Goal: Task Accomplishment & Management: Use online tool/utility

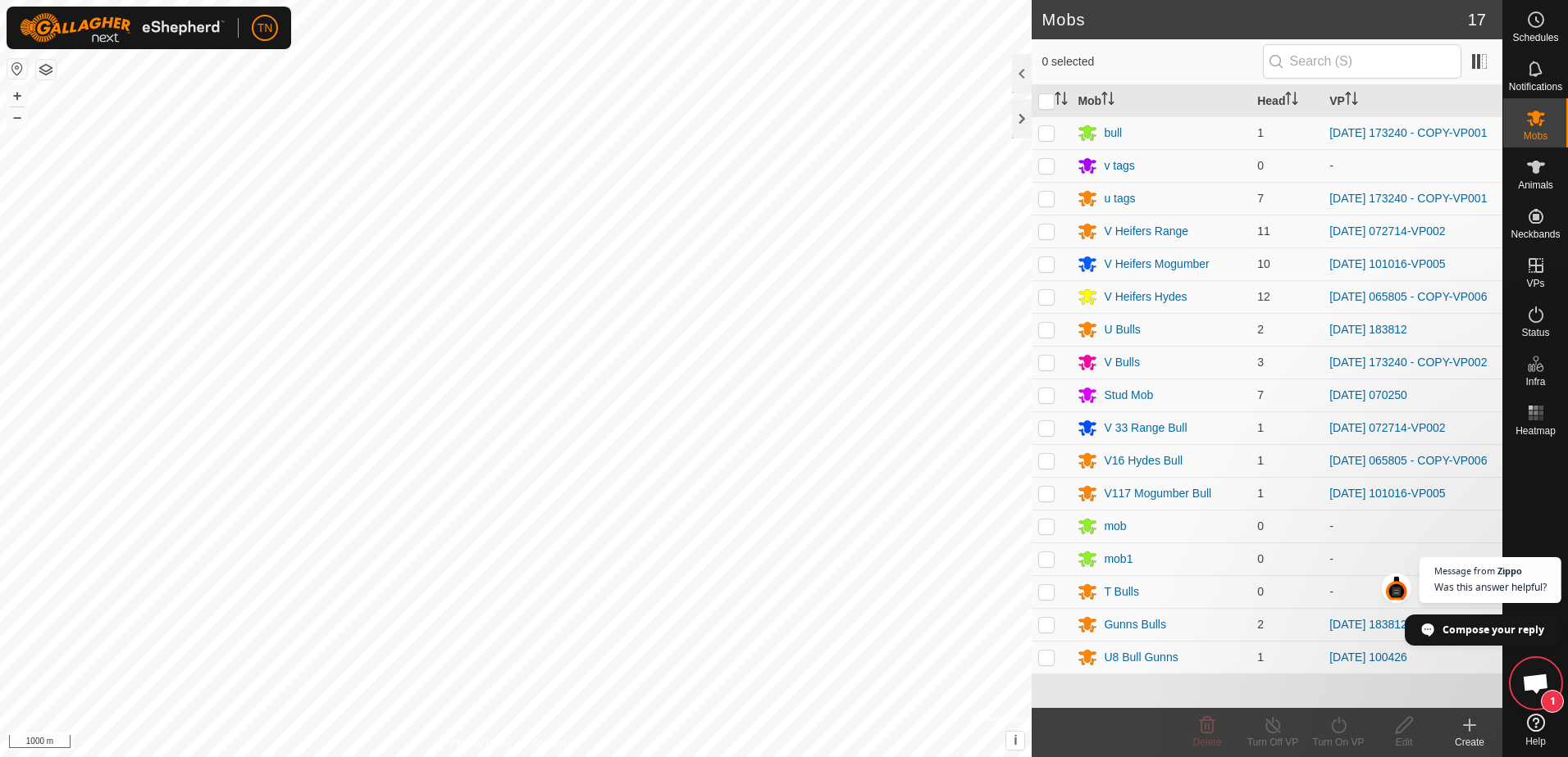
scroll to position [416, 0]
click at [0, 298] on html "TN Schedules Notifications Mobs Animals Neckbands VPs Status Infra Heatmap Help…" at bounding box center [784, 378] width 1568 height 757
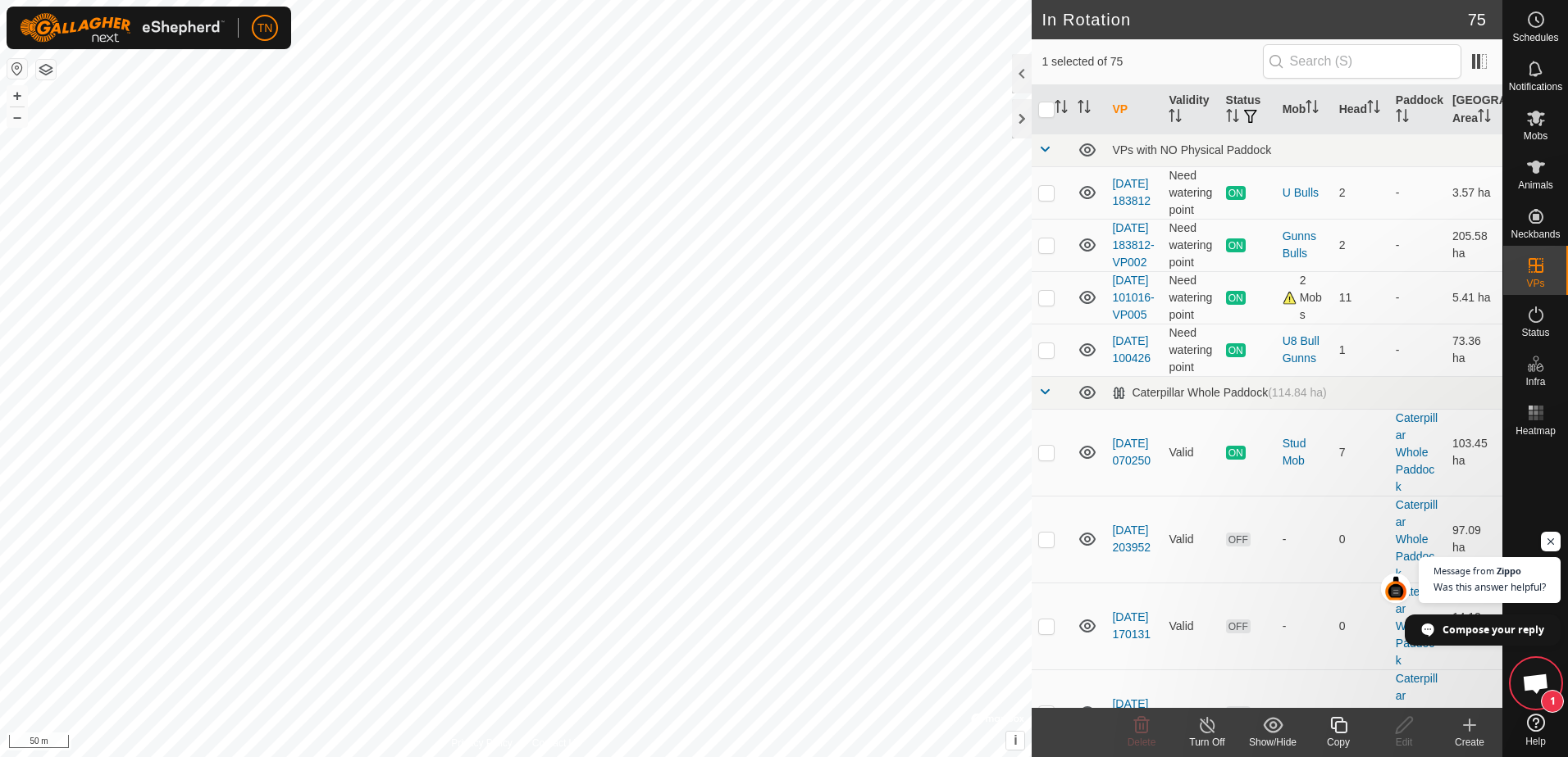
click at [1339, 729] on icon at bounding box center [1338, 725] width 20 height 19
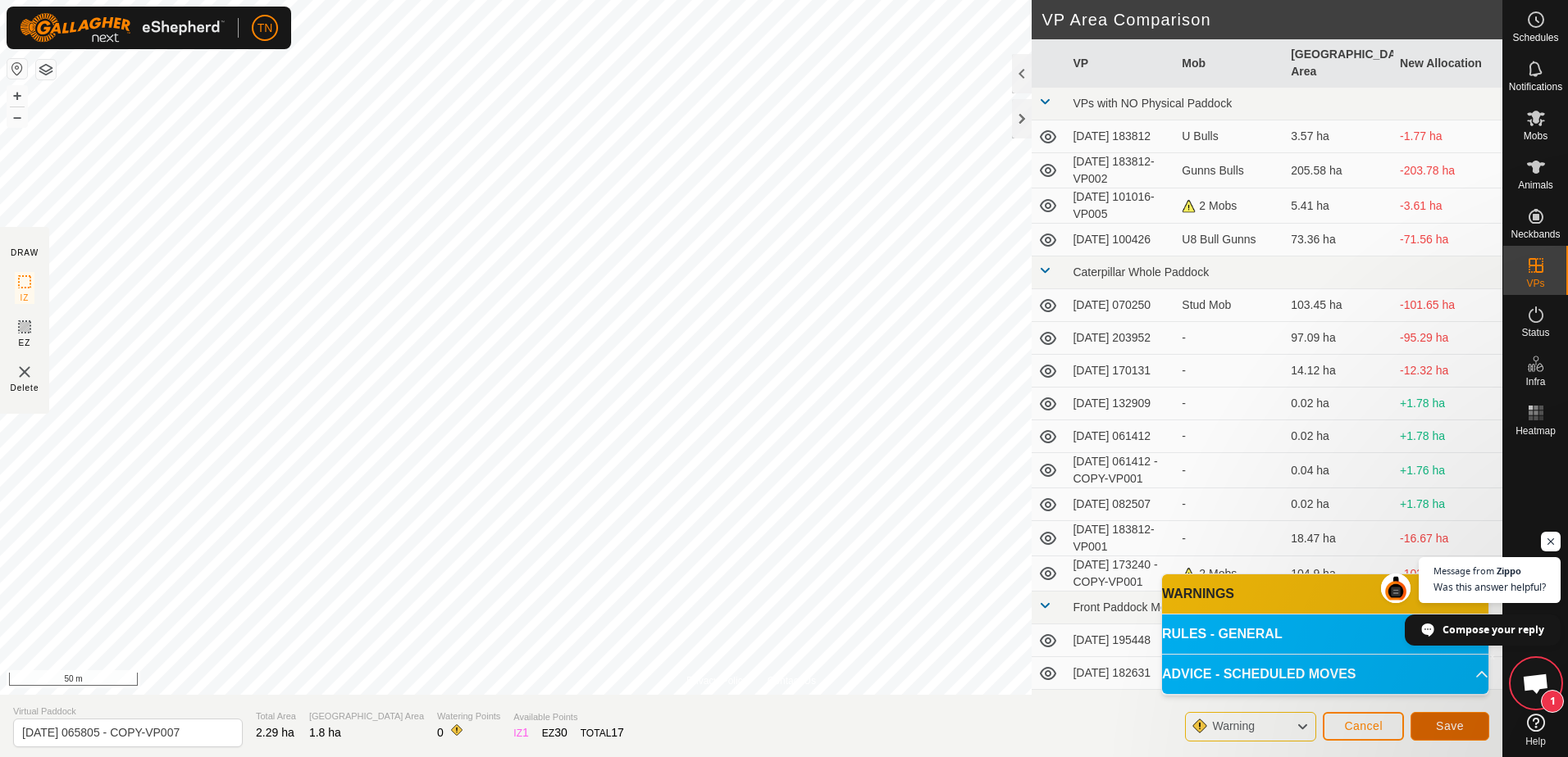
click at [1442, 722] on span "Save" at bounding box center [1449, 726] width 28 height 13
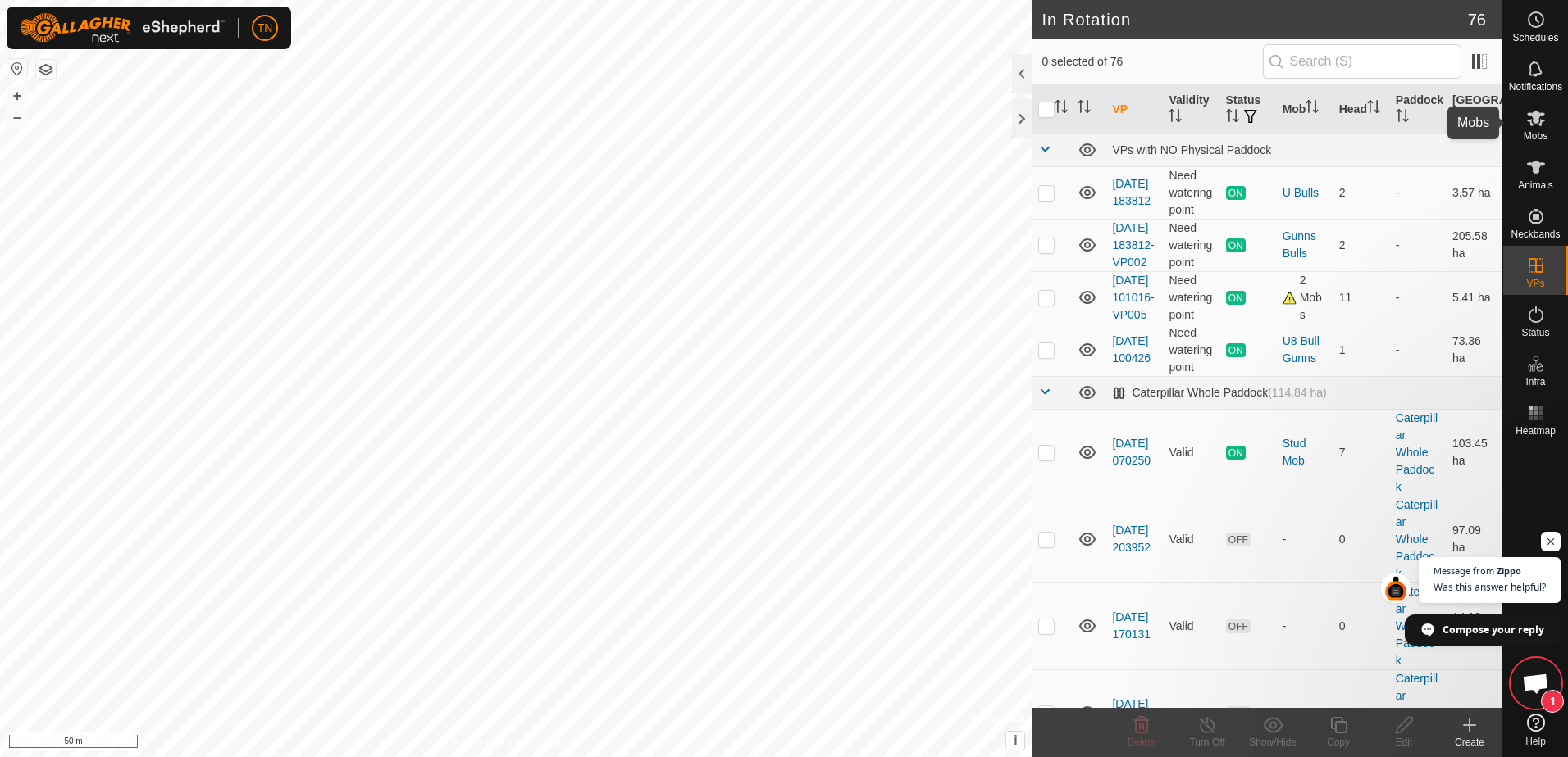
click at [1530, 123] on icon at bounding box center [1535, 119] width 18 height 16
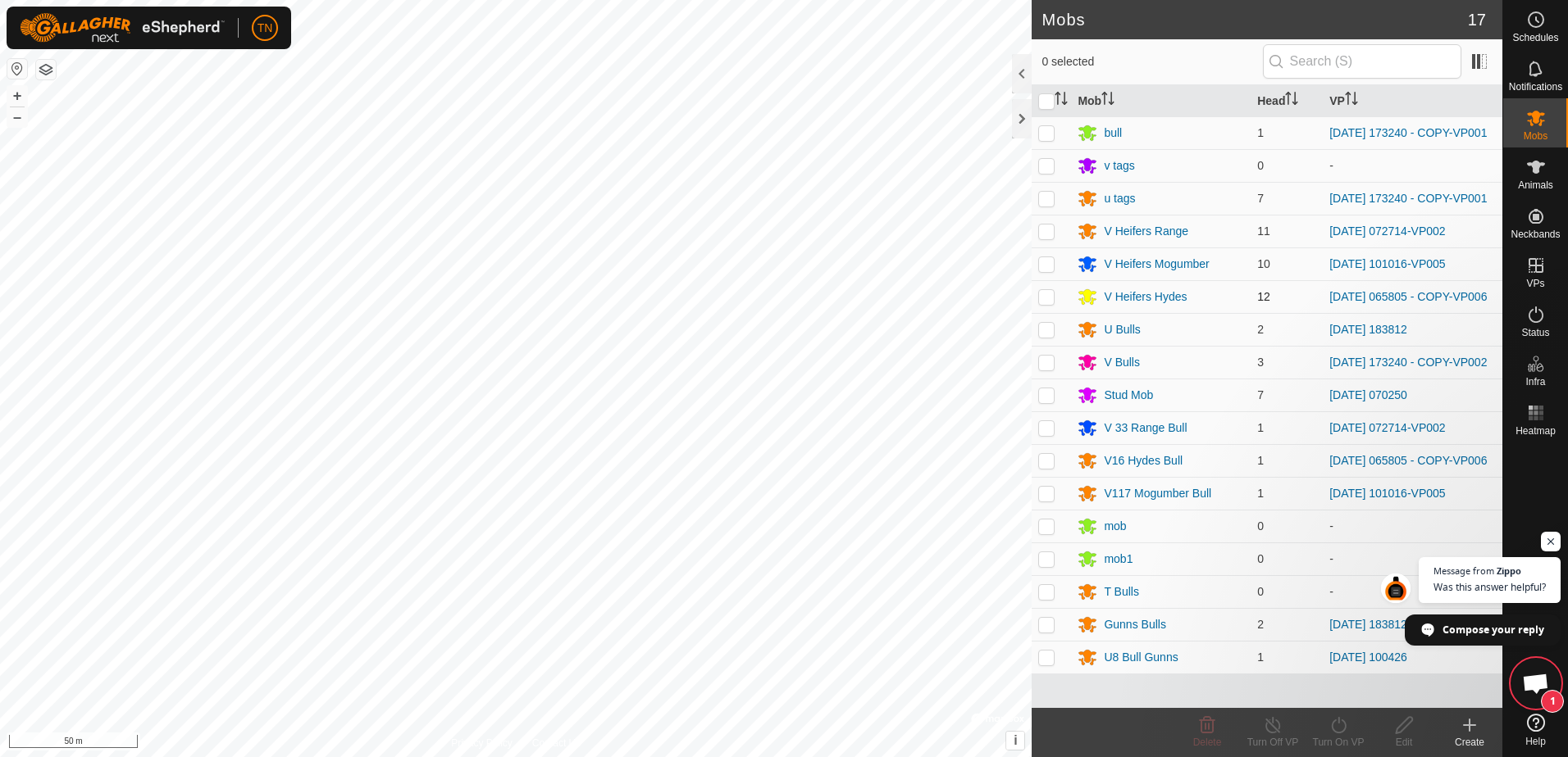
click at [1044, 310] on td at bounding box center [1051, 296] width 40 height 33
checkbox input "true"
click at [1044, 467] on p-checkbox at bounding box center [1045, 461] width 16 height 13
checkbox input "true"
click at [1339, 730] on icon at bounding box center [1338, 725] width 20 height 19
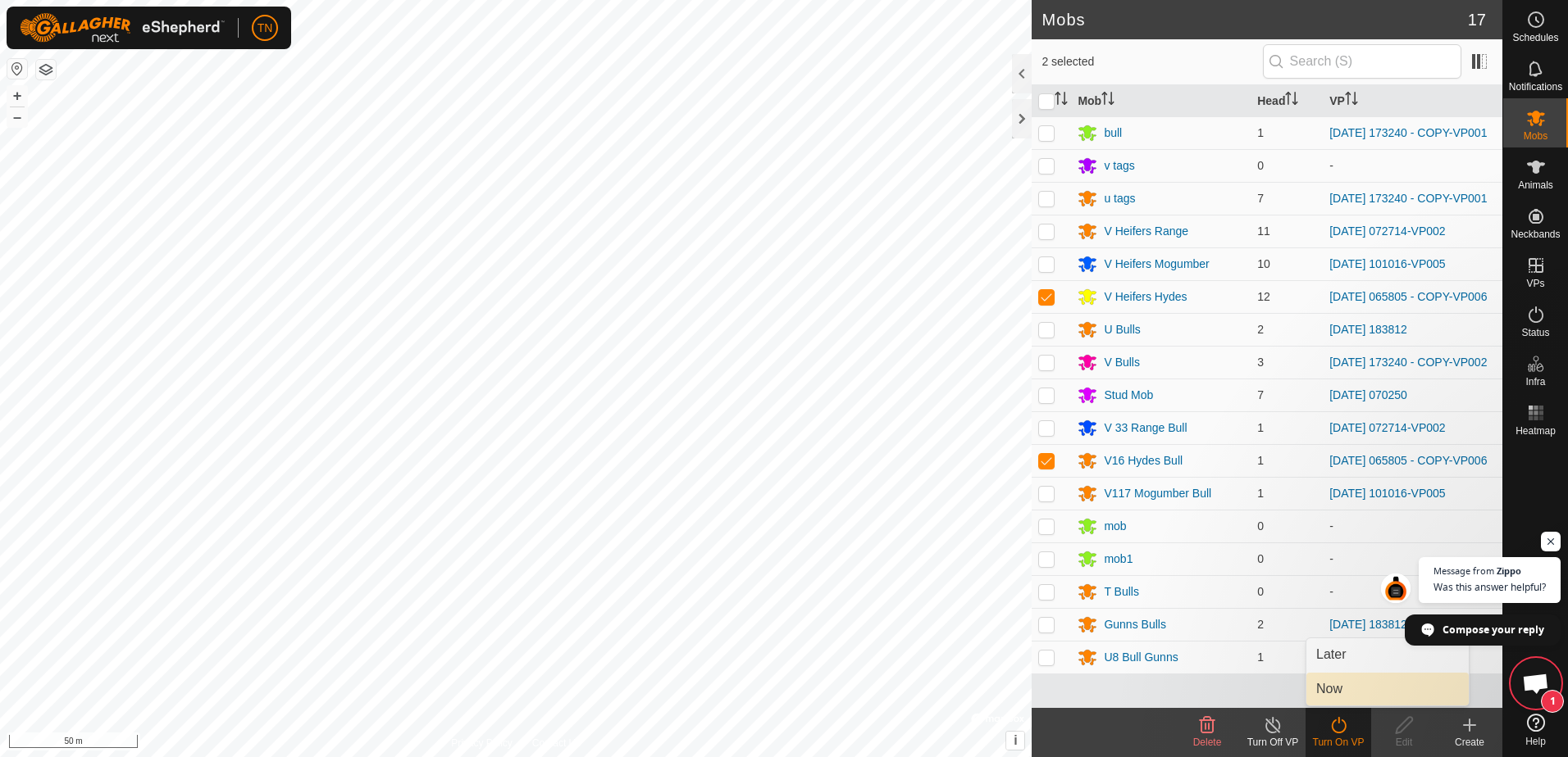
click at [1340, 686] on link "Now" at bounding box center [1387, 689] width 162 height 33
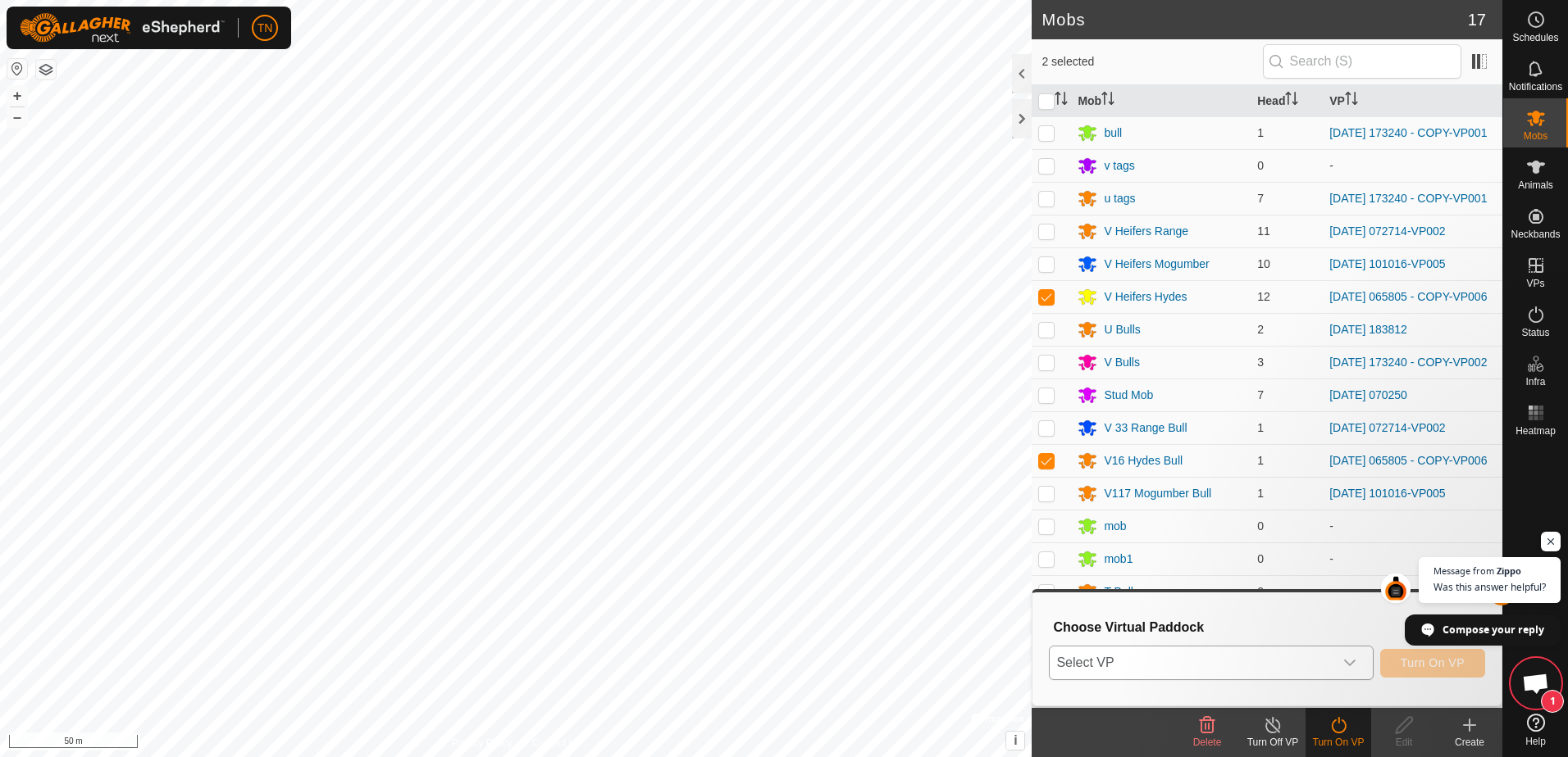
click at [1246, 665] on span "Select VP" at bounding box center [1191, 663] width 283 height 33
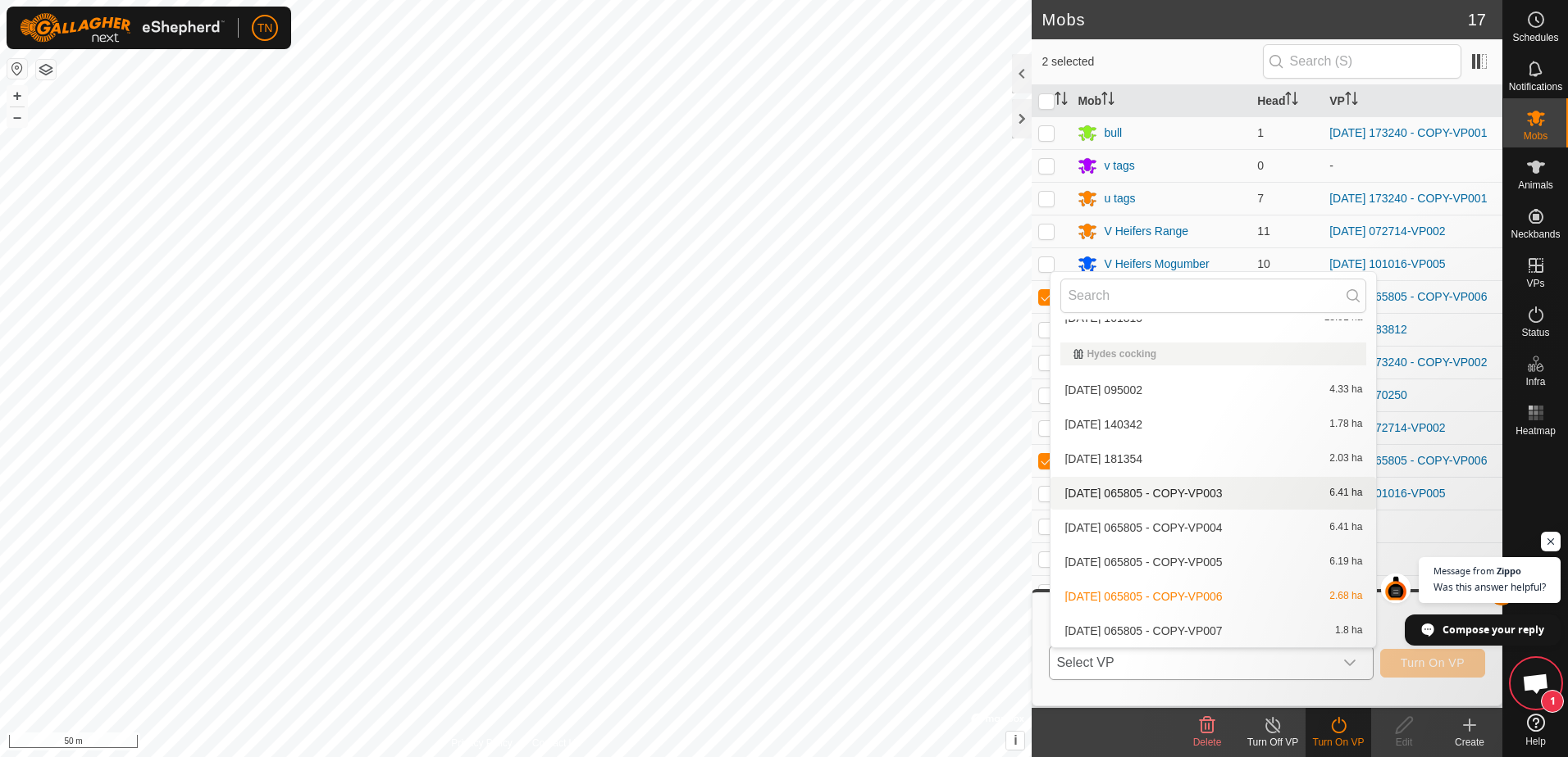
scroll to position [1742, 0]
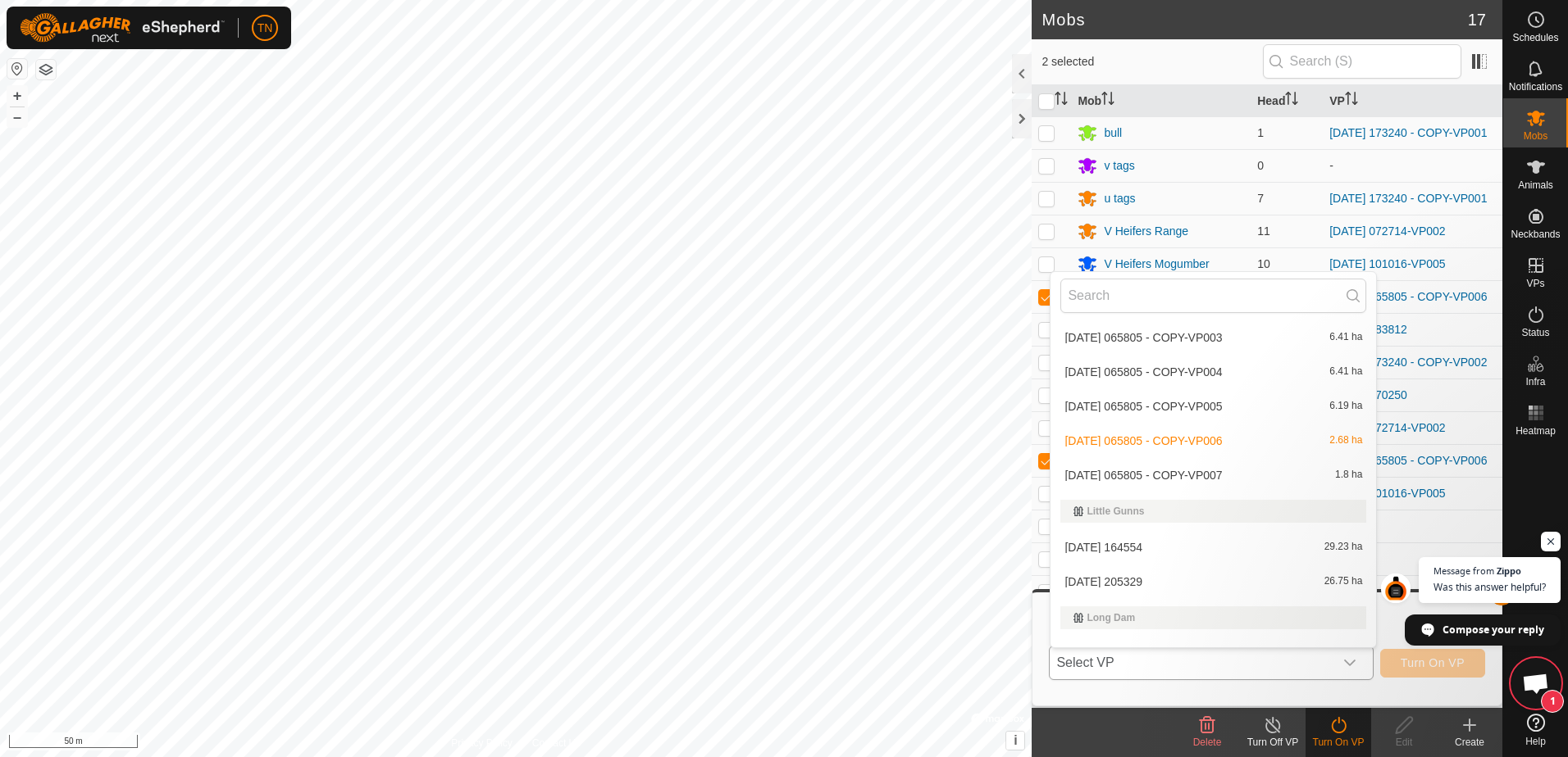
click at [1191, 469] on li "[DATE] 065805 - COPY-VP007 1.8 ha" at bounding box center [1213, 475] width 326 height 33
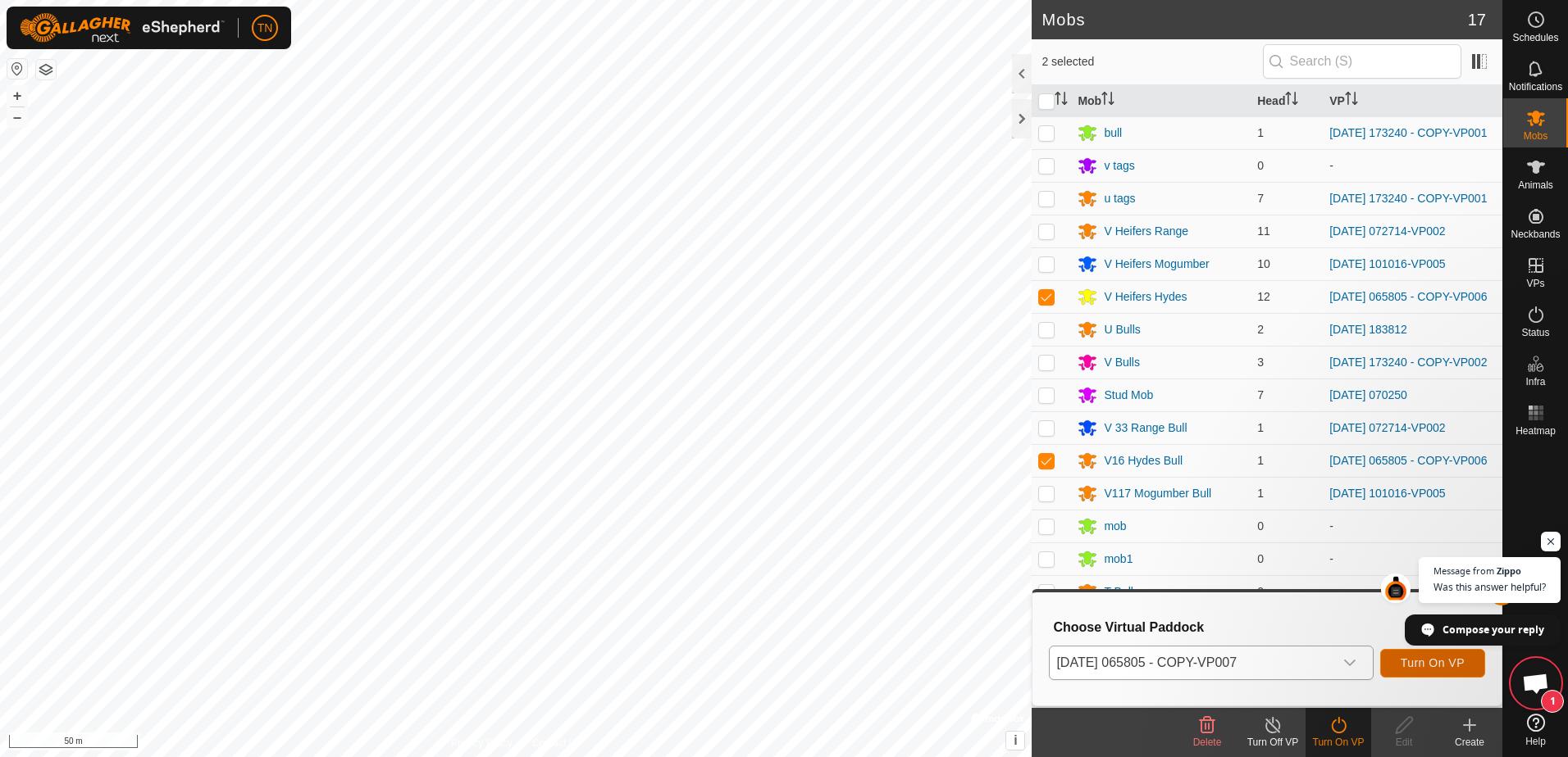
click at [1433, 673] on button "Turn On VP" at bounding box center [1432, 664] width 105 height 29
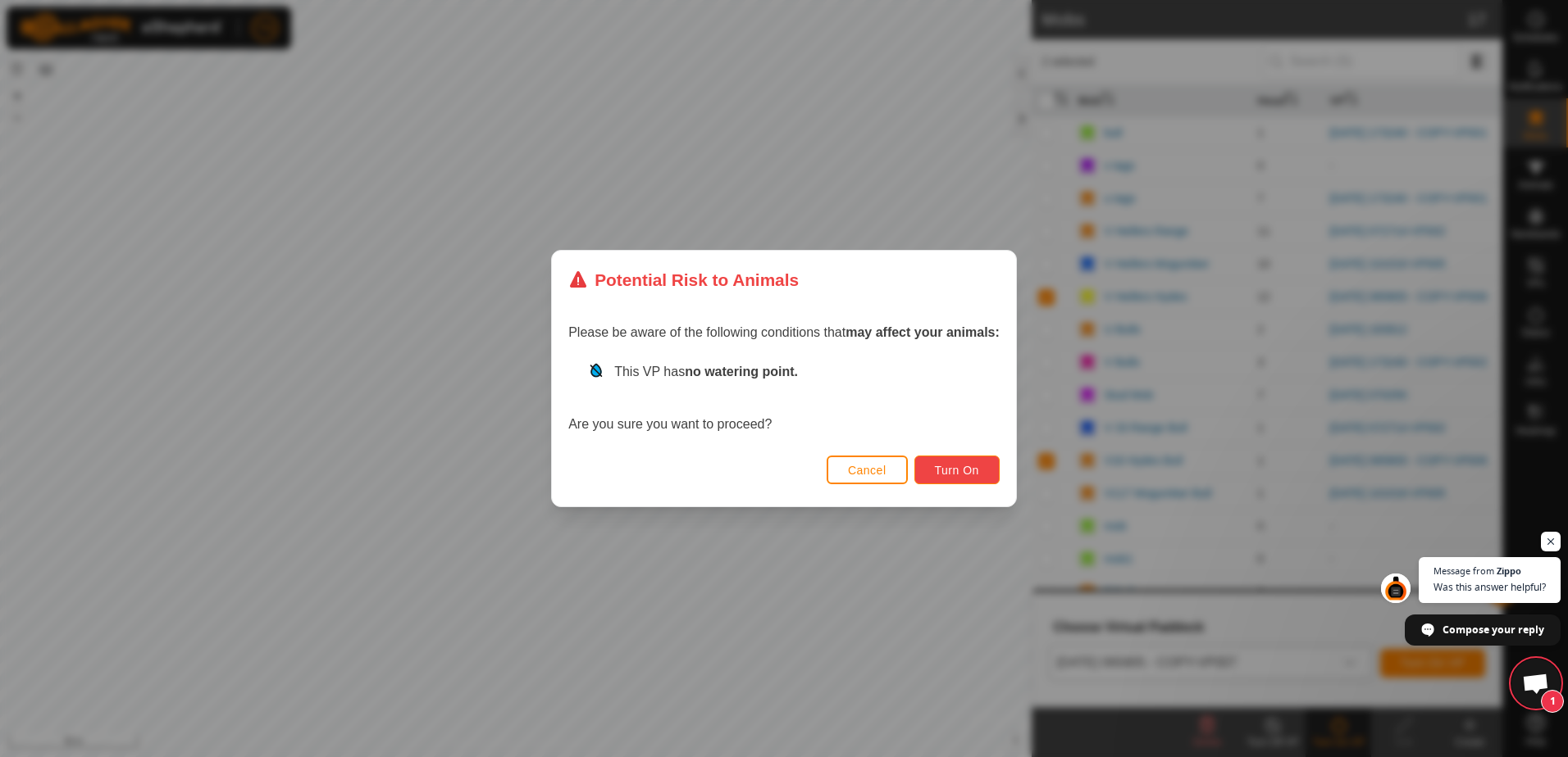
click at [957, 476] on span "Turn On" at bounding box center [957, 470] width 45 height 13
